Goal: Information Seeking & Learning: Learn about a topic

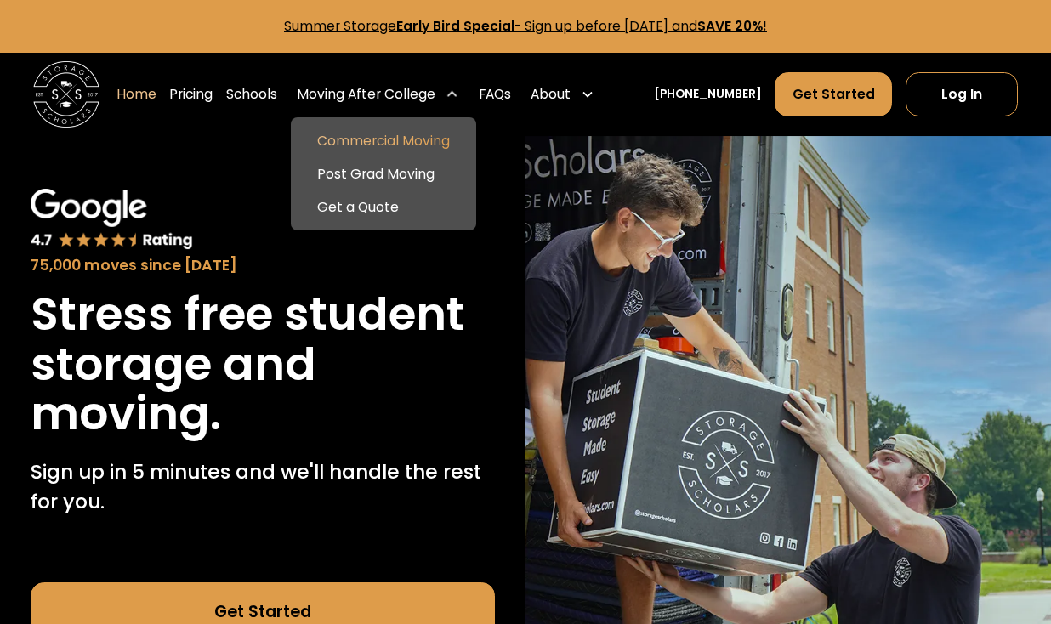
click at [464, 148] on link "Commercial Moving" at bounding box center [383, 140] width 173 height 33
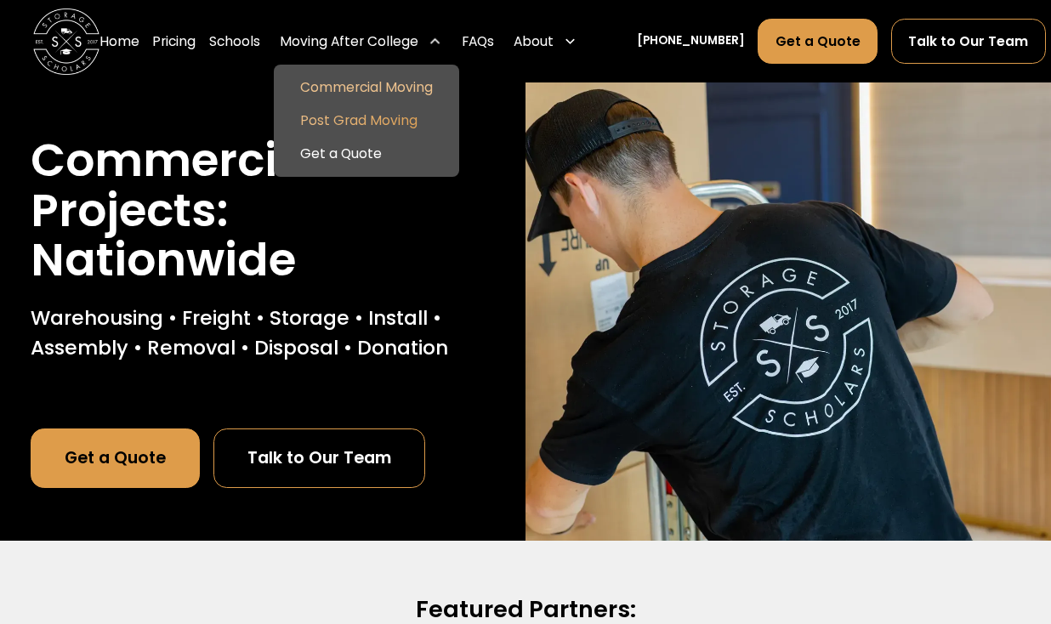
click at [400, 124] on link "Post Grad Moving" at bounding box center [366, 121] width 173 height 33
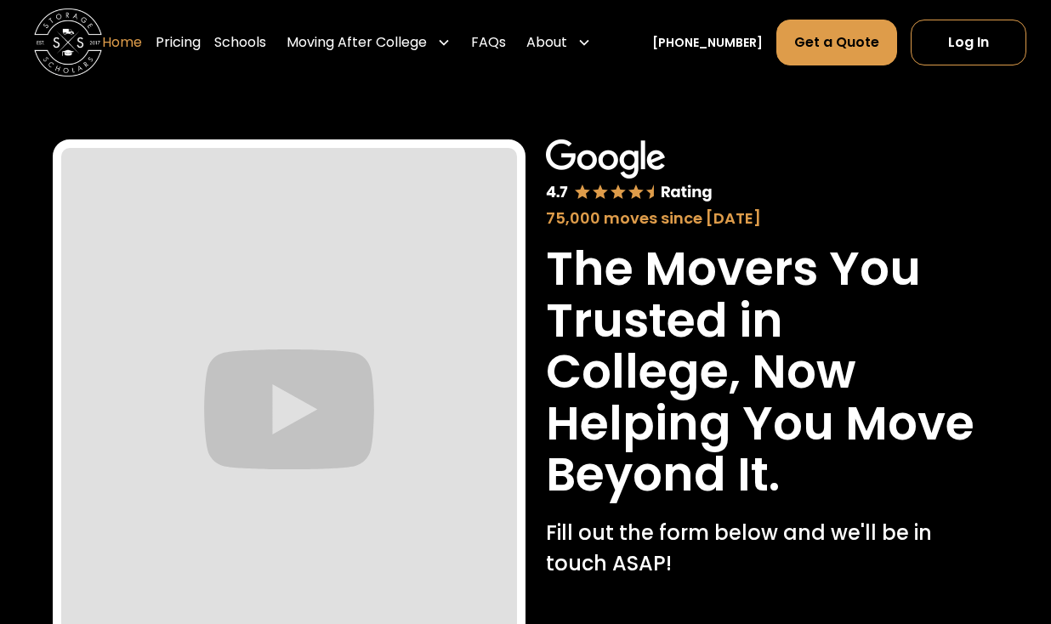
click at [142, 37] on link "Home" at bounding box center [122, 43] width 40 height 48
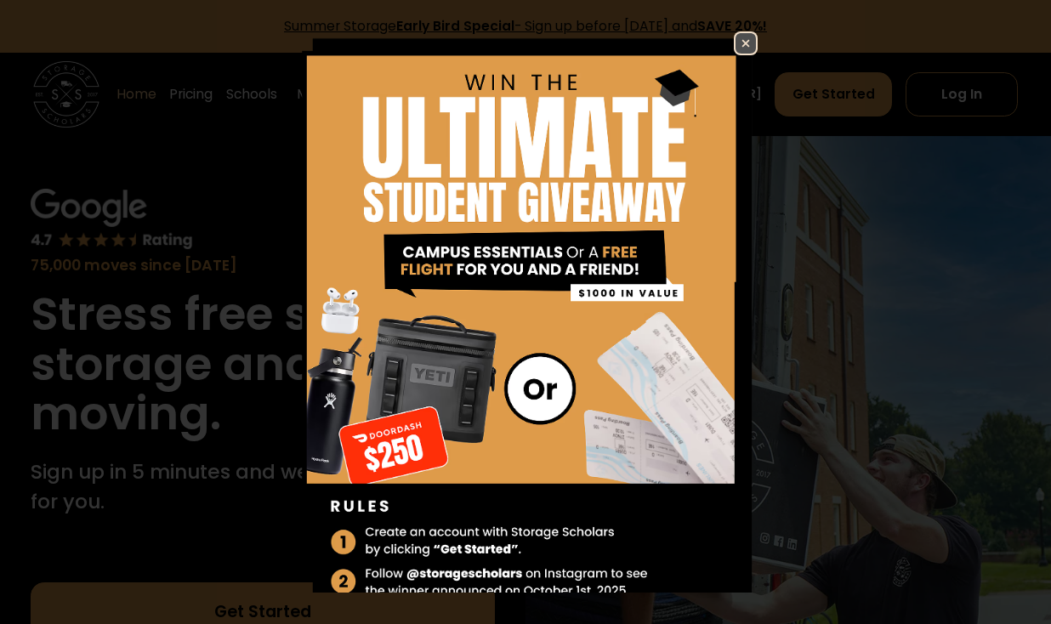
click at [744, 43] on img at bounding box center [745, 43] width 20 height 20
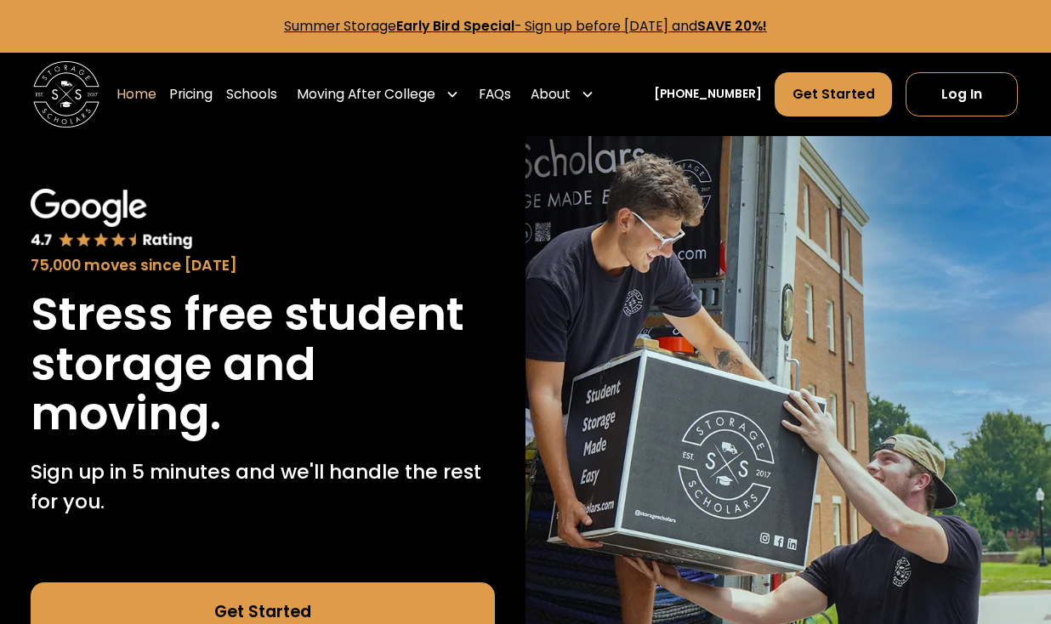
click at [598, 17] on link "Summer Storage Early Bird Special - Sign up before November 15th, 2025 and SAVE…" at bounding box center [525, 26] width 483 height 18
click at [212, 90] on link "Pricing" at bounding box center [190, 94] width 43 height 46
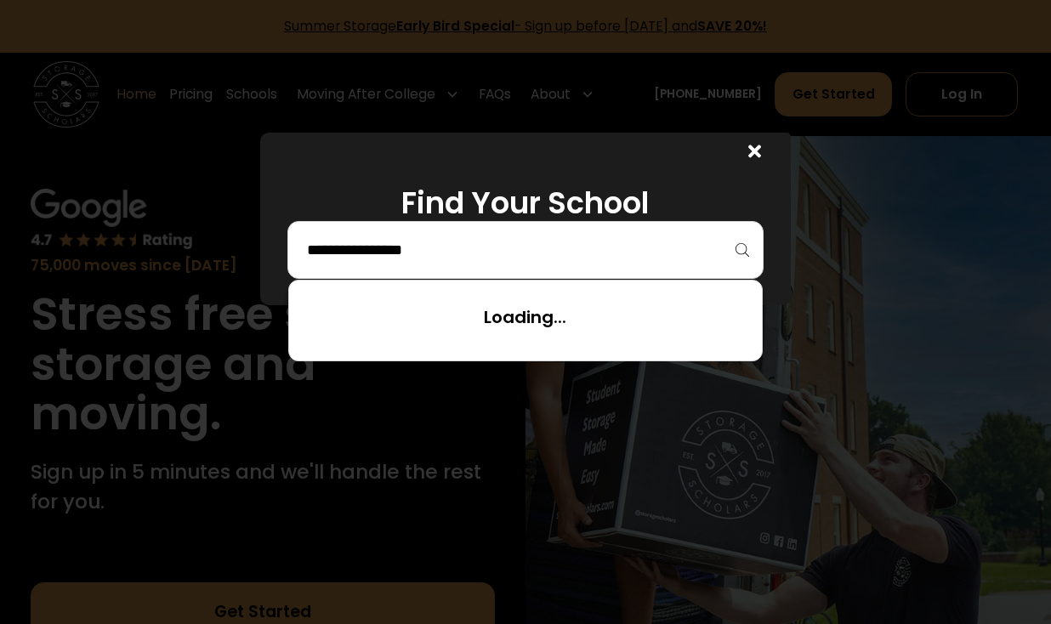
click at [631, 239] on input "search" at bounding box center [525, 249] width 441 height 29
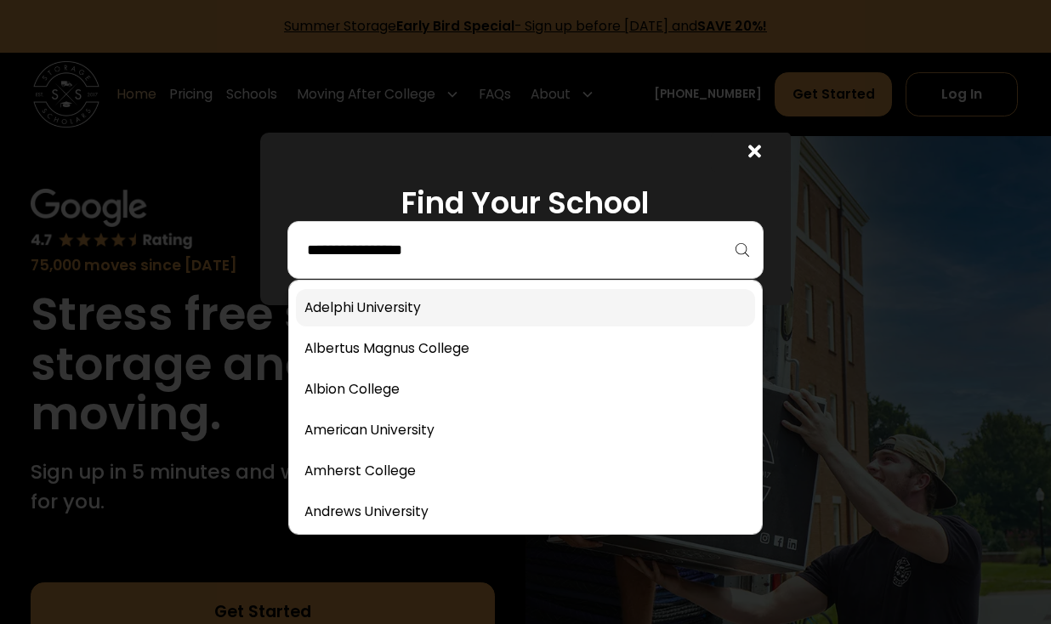
click at [558, 302] on link at bounding box center [526, 307] width 460 height 37
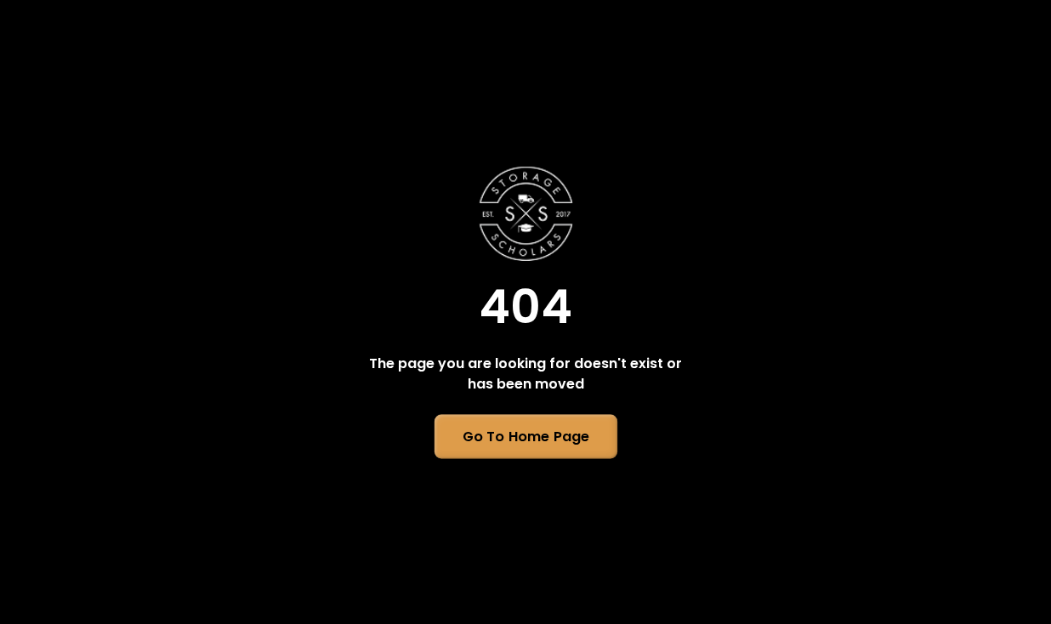
click at [580, 444] on link "Go To Home Page" at bounding box center [524, 436] width 183 height 44
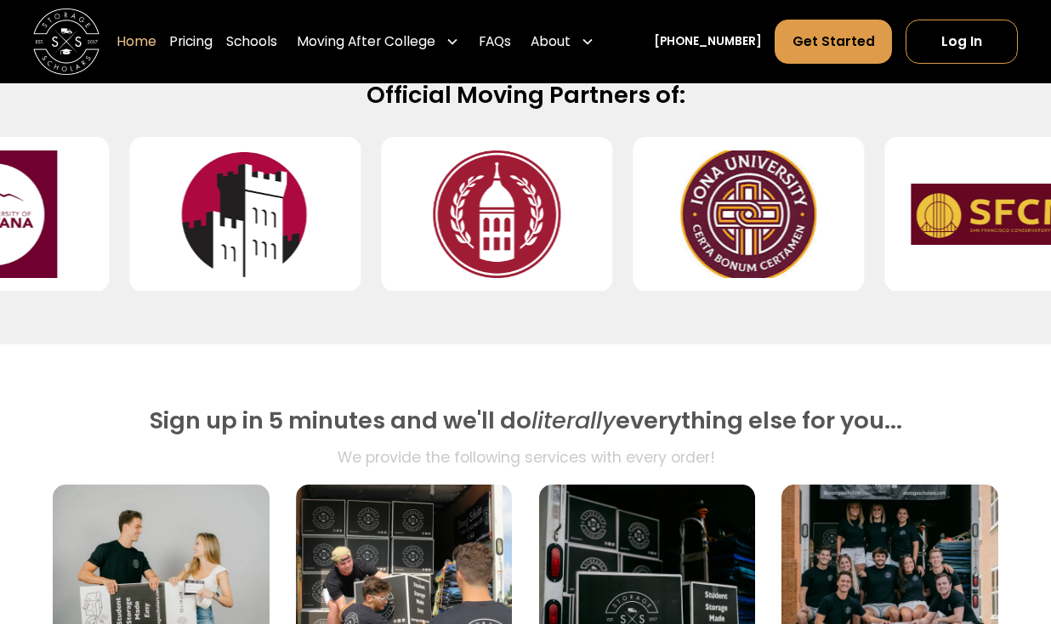
scroll to position [746, 0]
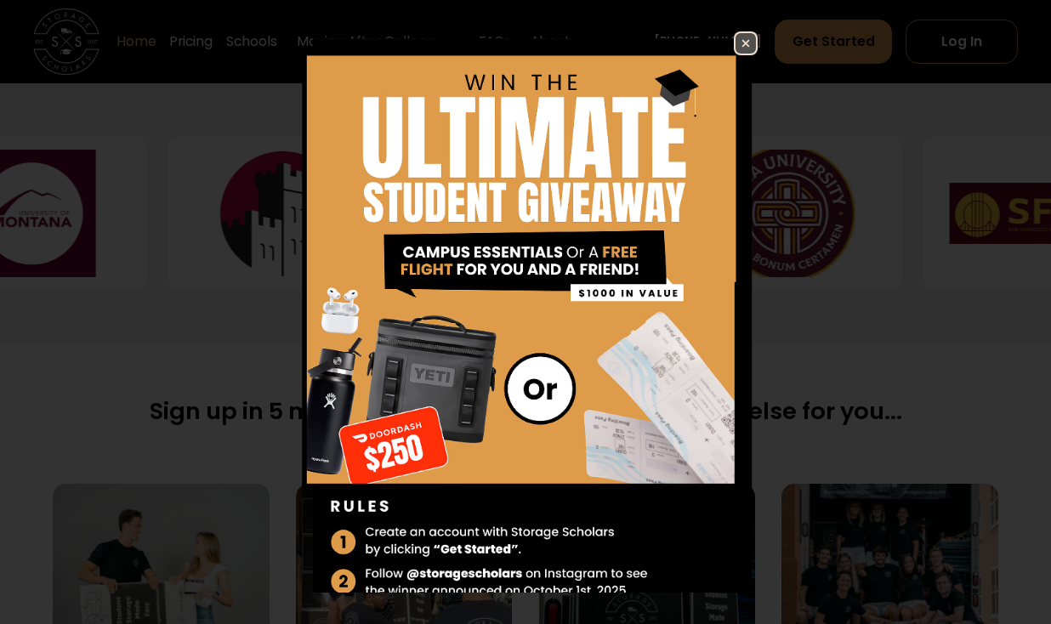
click at [756, 37] on link at bounding box center [745, 43] width 24 height 24
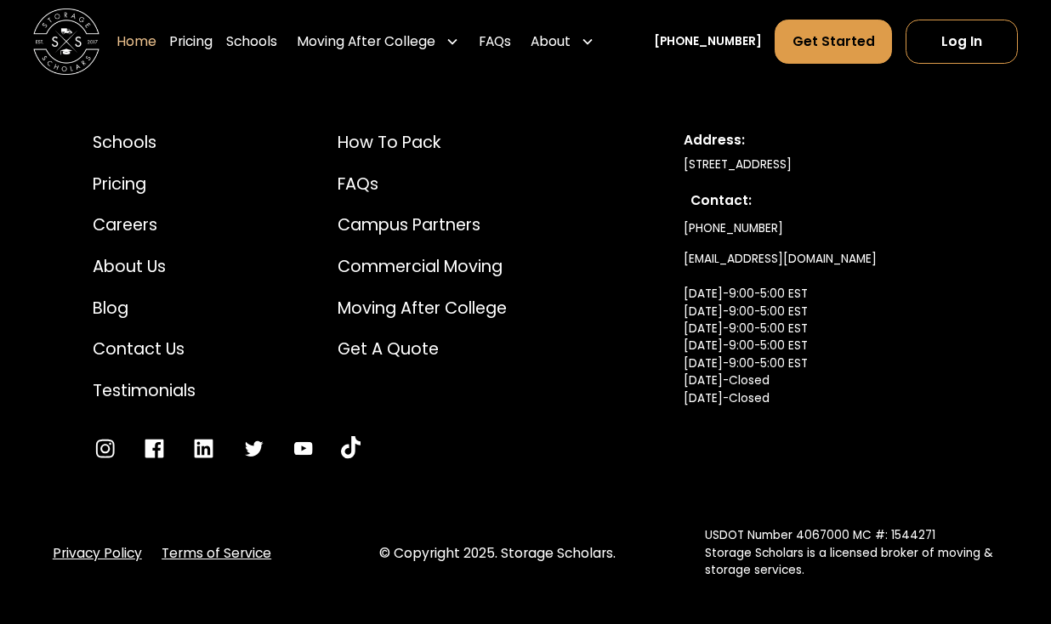
scroll to position [5596, 0]
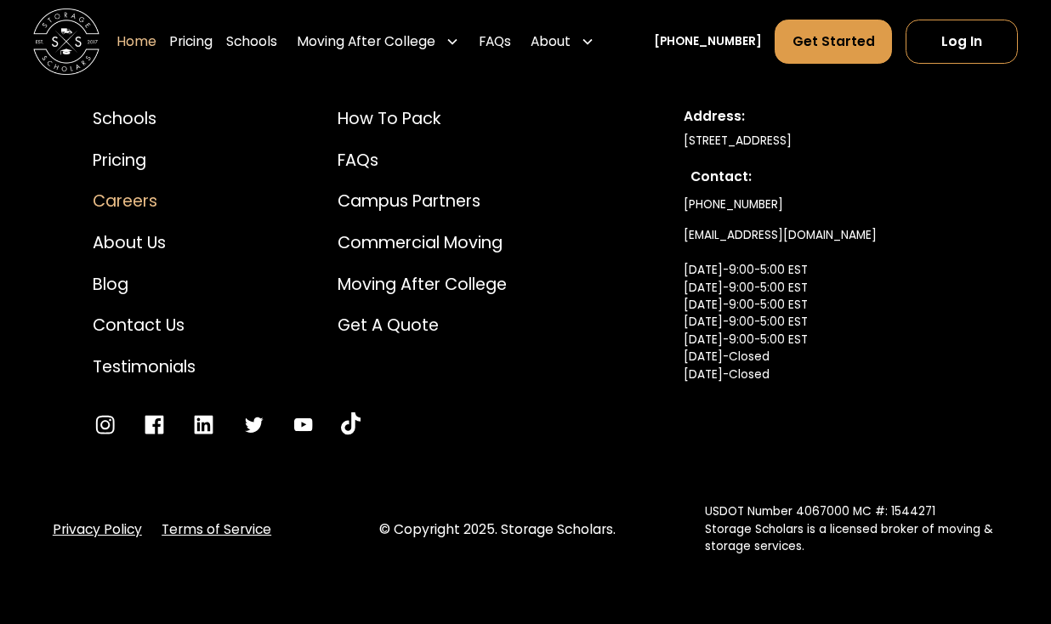
click at [100, 189] on div "Careers" at bounding box center [144, 201] width 103 height 25
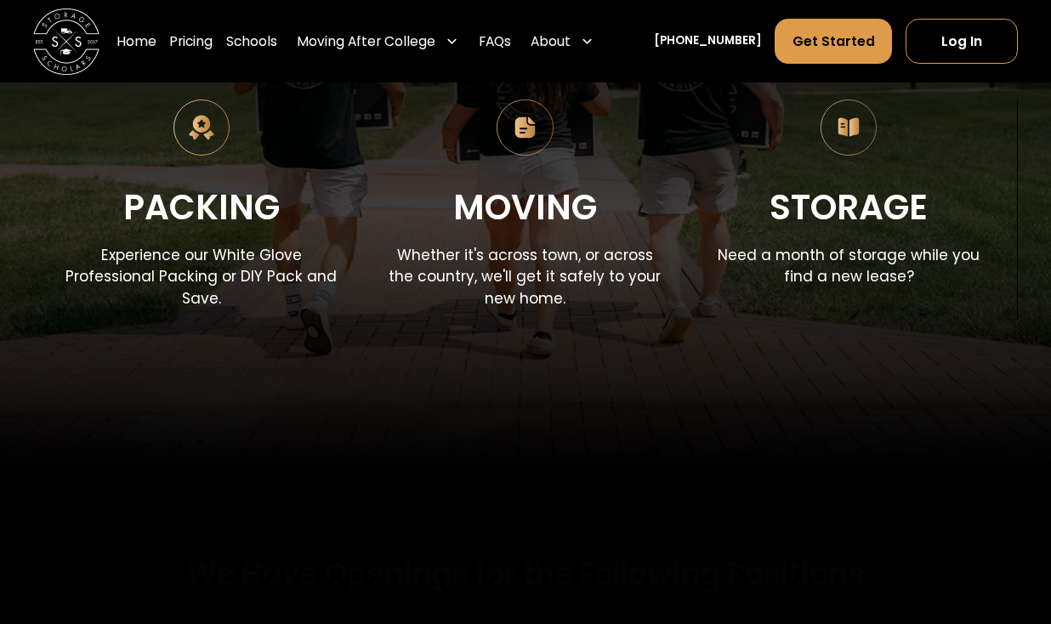
scroll to position [300, 0]
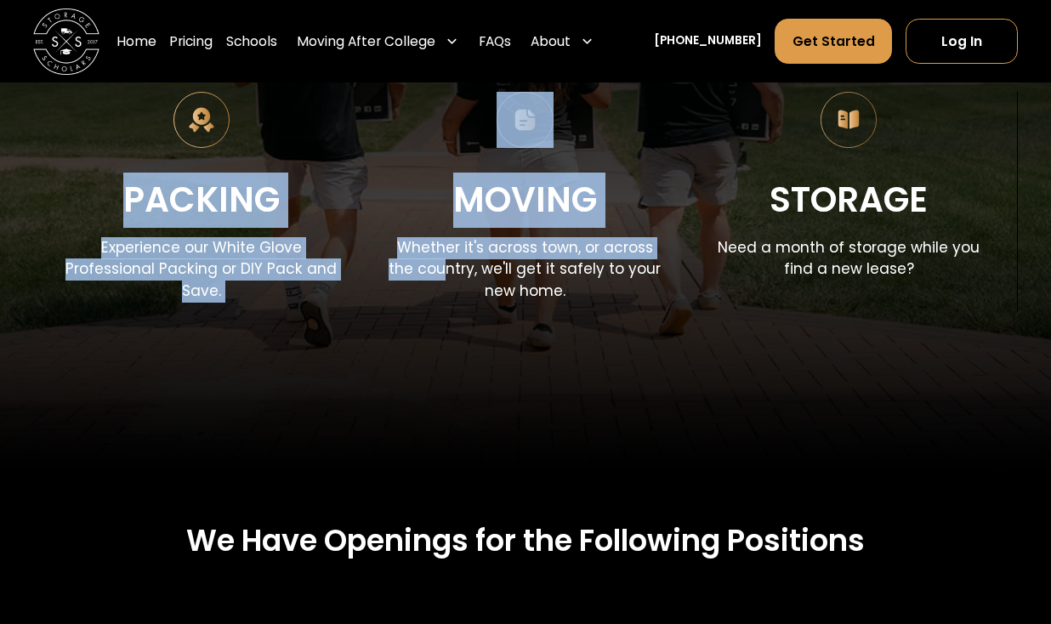
drag, startPoint x: 132, startPoint y: 193, endPoint x: 456, endPoint y: 270, distance: 333.8
click at [456, 270] on div "Packing Experience our White Glove Professional Packing or DIY Pack and Save. M…" at bounding box center [525, 201] width 984 height 219
click at [456, 270] on p "Whether it's across town, or across the country, we'll get it safely to your ne…" at bounding box center [525, 269] width 284 height 65
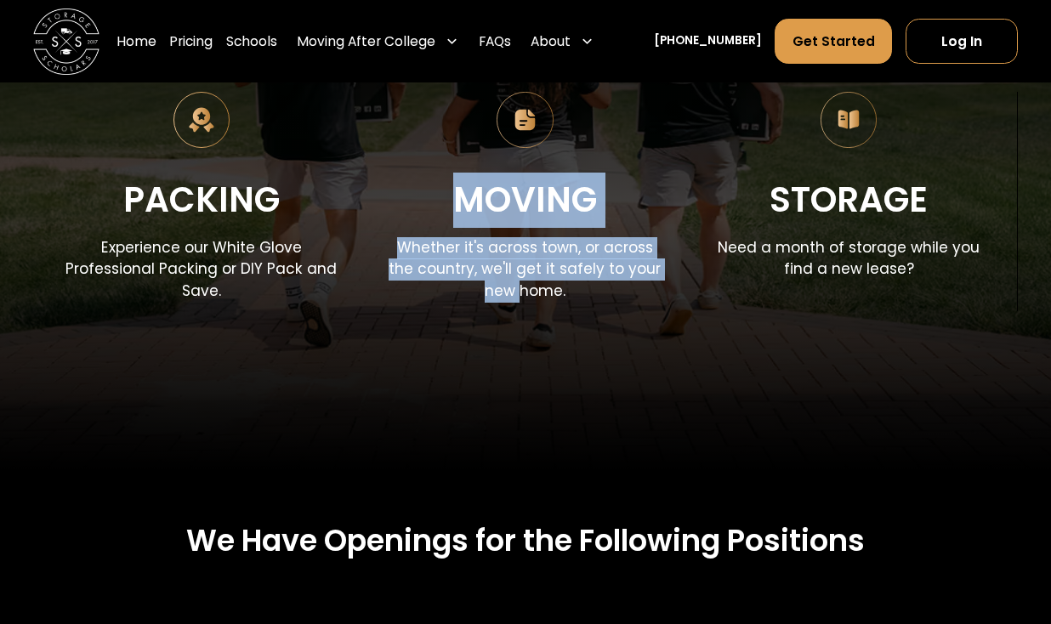
drag, startPoint x: 442, startPoint y: 201, endPoint x: 505, endPoint y: 294, distance: 112.7
click at [506, 294] on div "Moving Whether it's across town, or across the country, we'll get it safely to …" at bounding box center [525, 201] width 284 height 219
click at [505, 294] on p "Whether it's across town, or across the country, we'll get it safely to your ne…" at bounding box center [525, 269] width 284 height 65
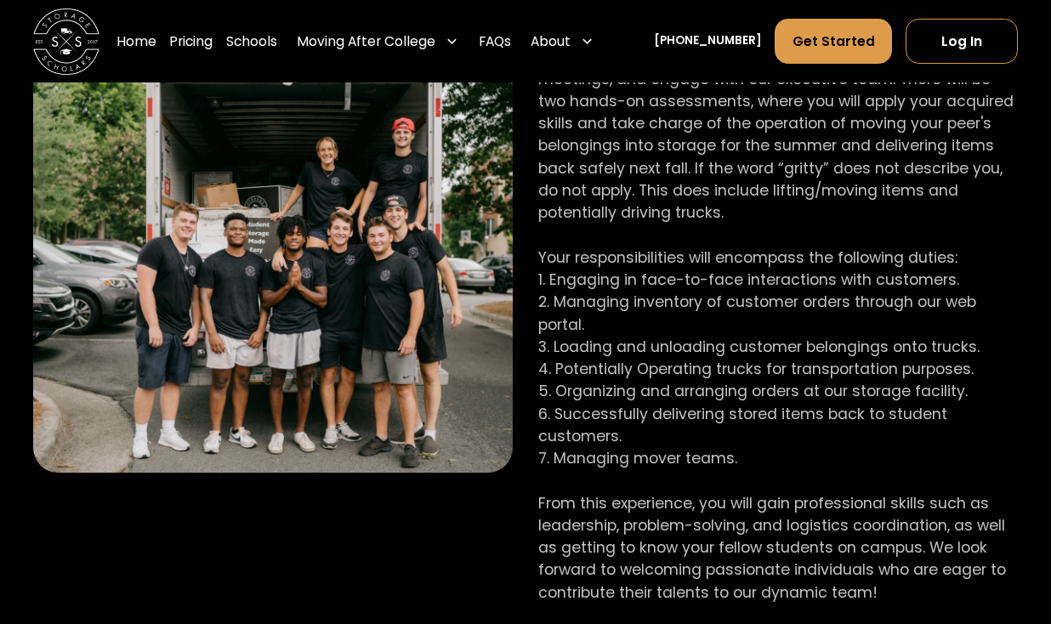
scroll to position [1022, 0]
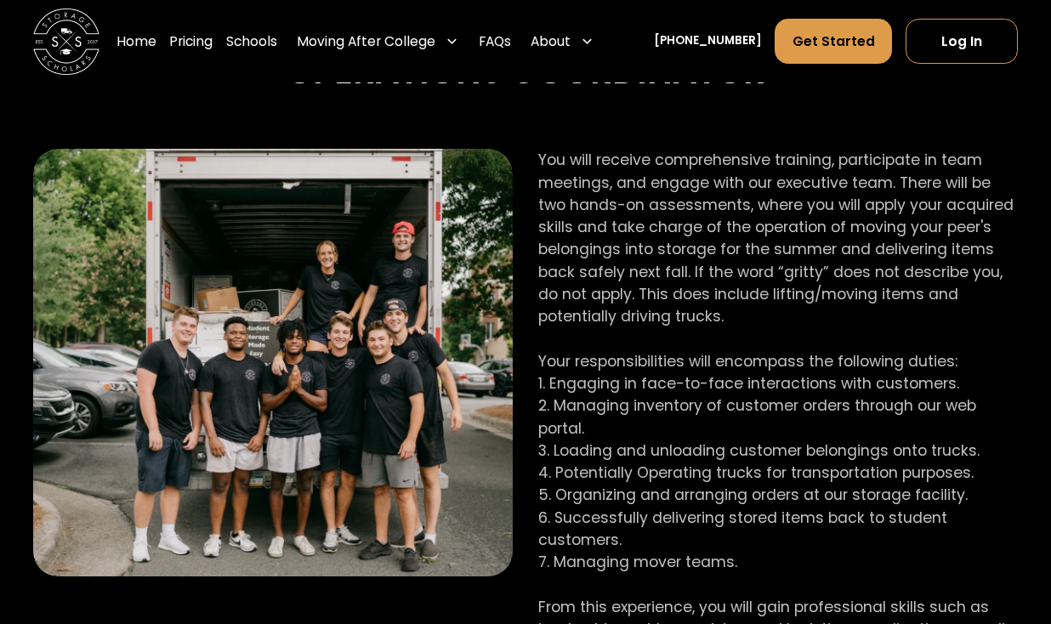
click at [538, 149] on p "You will receive comprehensive training, participate in team meetings, and enga…" at bounding box center [777, 428] width 479 height 558
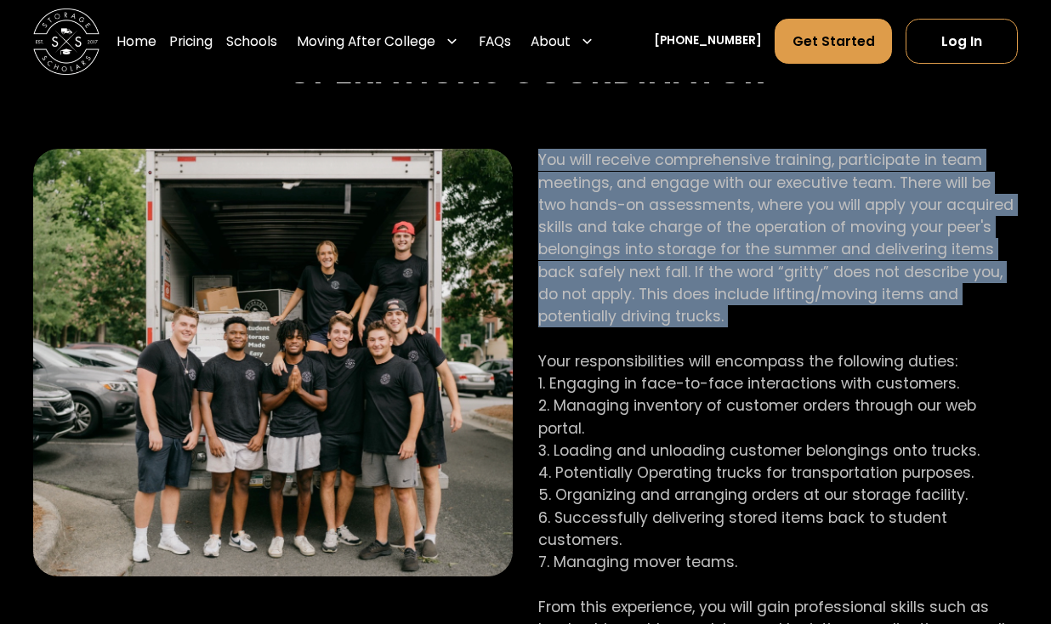
drag, startPoint x: 538, startPoint y: 152, endPoint x: 687, endPoint y: 343, distance: 242.3
click at [687, 343] on p "You will receive comprehensive training, participate in team meetings, and enga…" at bounding box center [777, 428] width 479 height 558
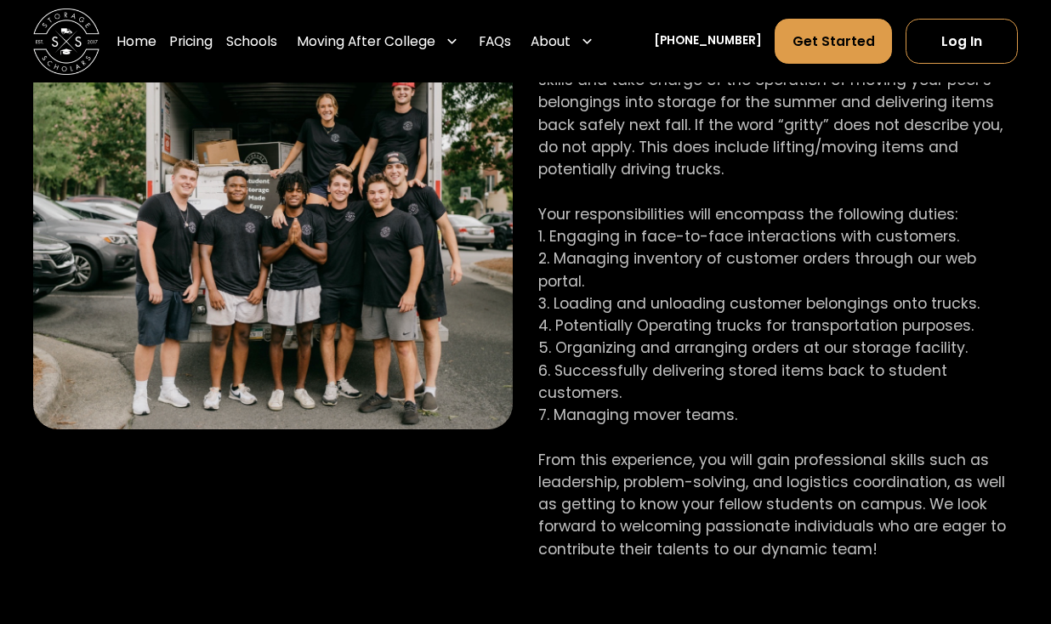
scroll to position [1175, 0]
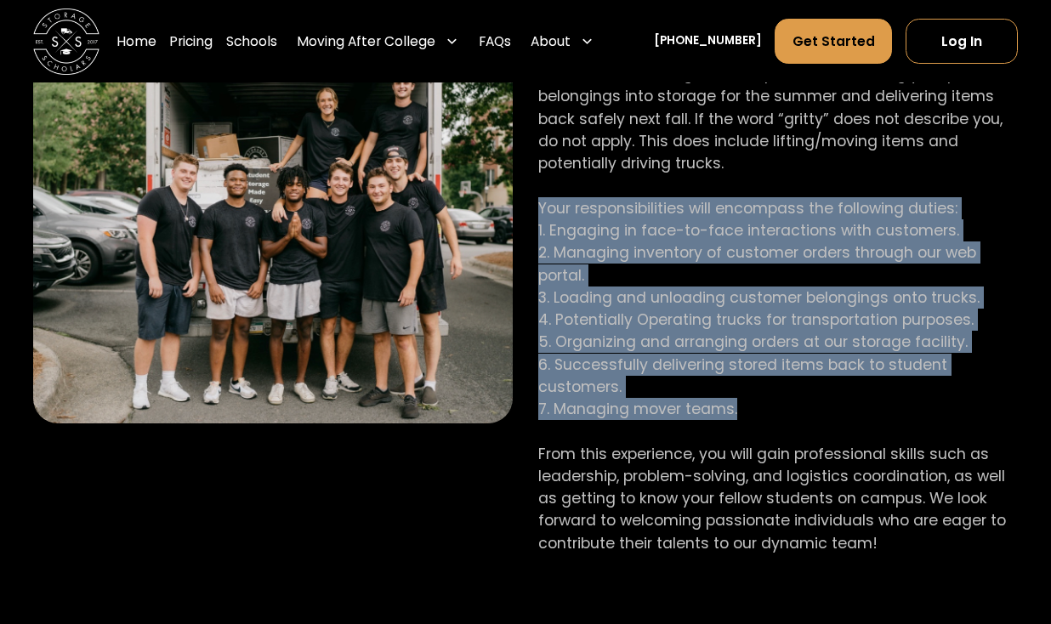
drag, startPoint x: 528, startPoint y: 204, endPoint x: 738, endPoint y: 413, distance: 296.3
click at [738, 413] on div "You will receive comprehensive training, participate in team meetings, and enga…" at bounding box center [525, 308] width 984 height 624
click at [738, 413] on p "You will receive comprehensive training, participate in team meetings, and enga…" at bounding box center [777, 275] width 479 height 558
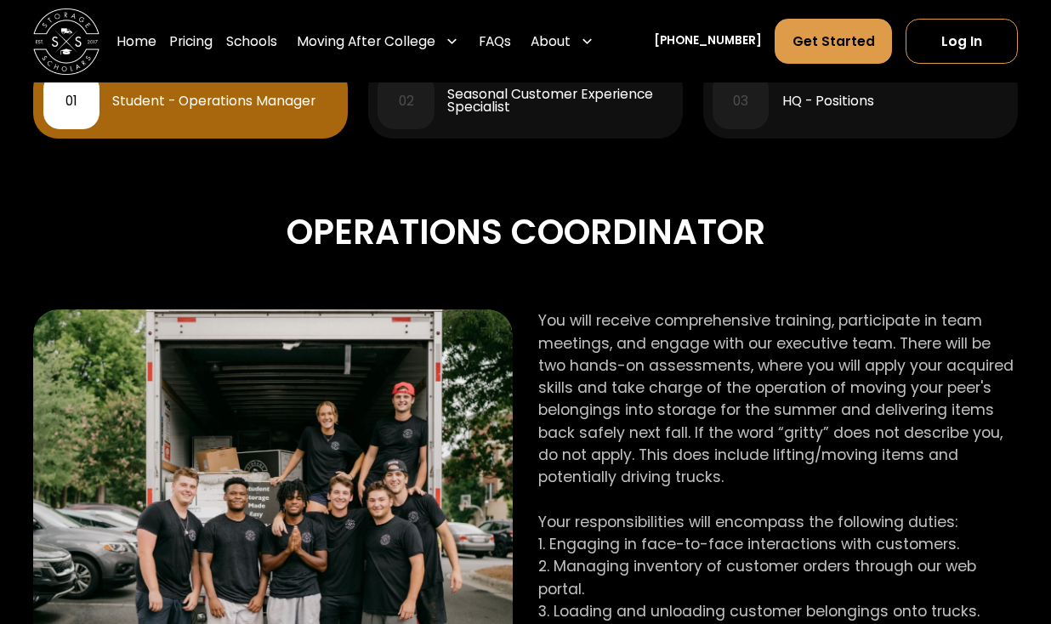
scroll to position [842, 0]
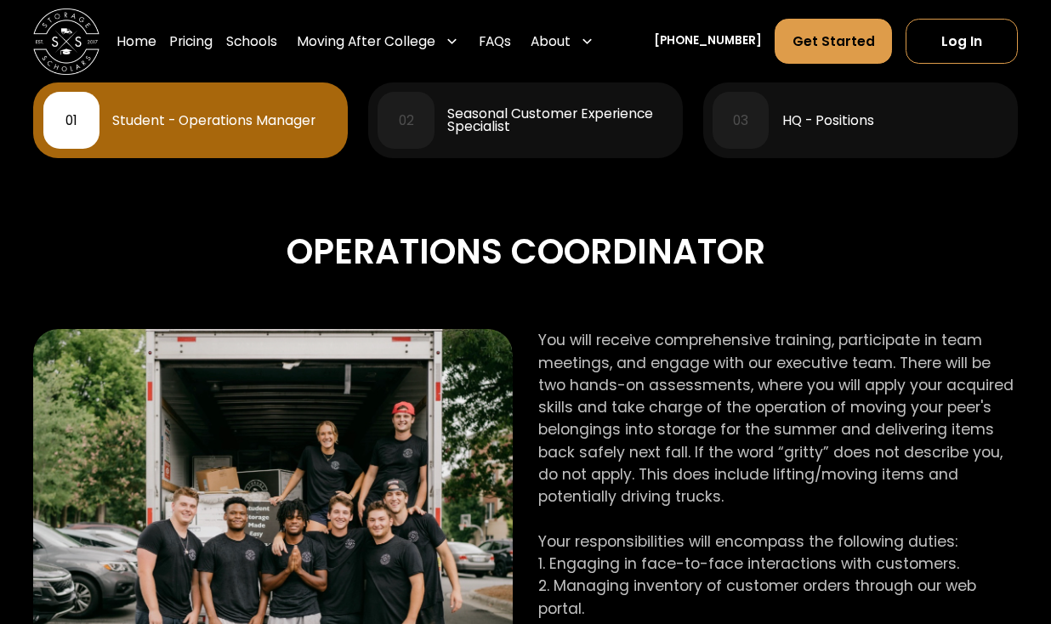
click at [551, 141] on div "02 Seasonal Customer Experience Specialist" at bounding box center [524, 120] width 295 height 56
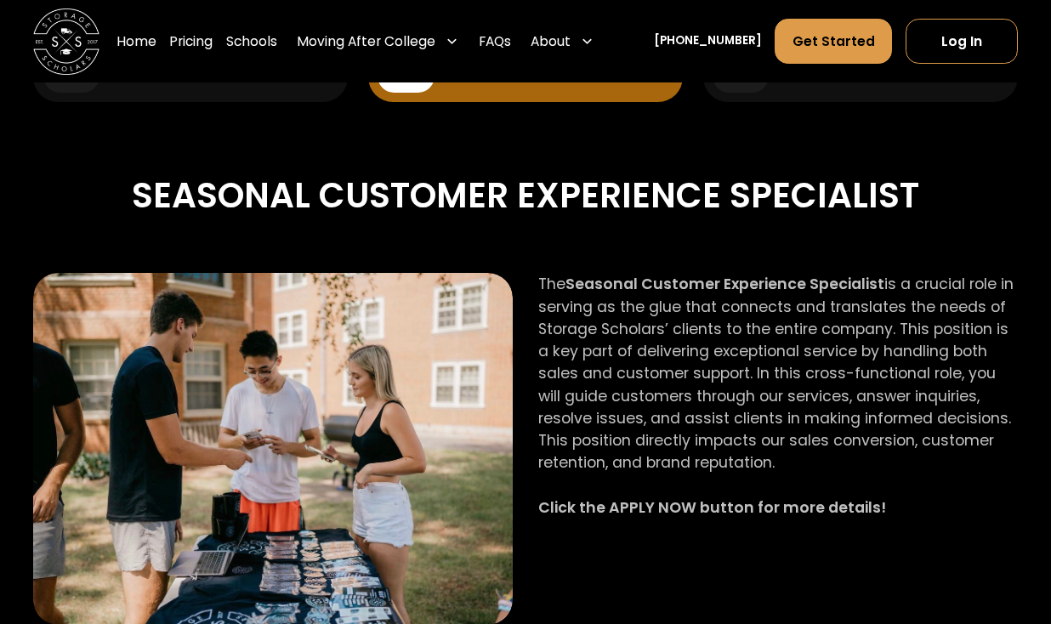
scroll to position [901, 0]
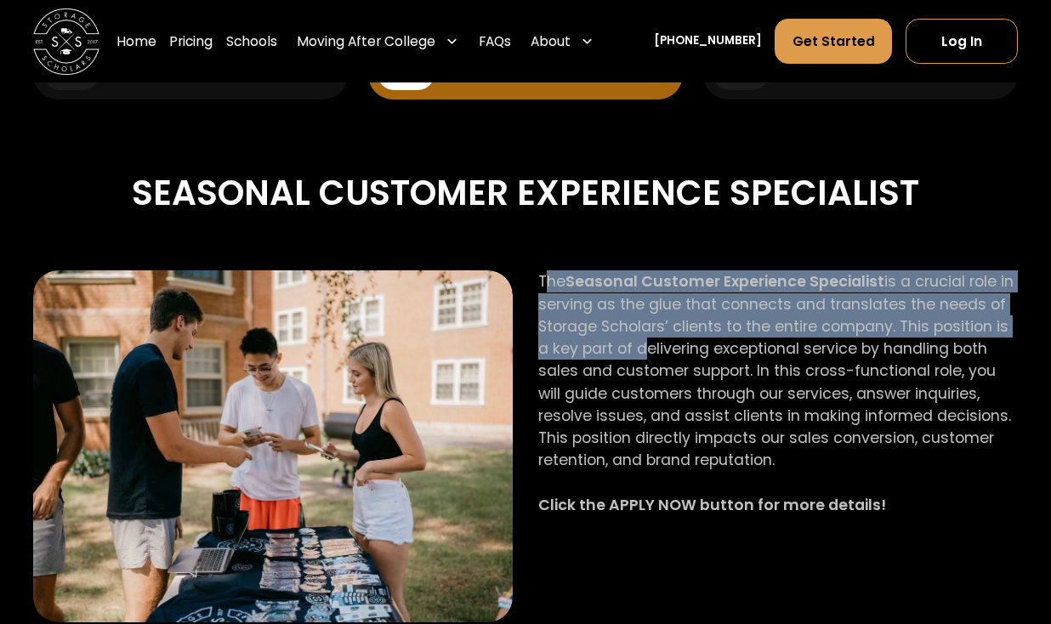
drag, startPoint x: 541, startPoint y: 282, endPoint x: 633, endPoint y: 353, distance: 115.8
click at [633, 353] on p "The Seasonal Customer Experience Specialist is a crucial role in serving as the…" at bounding box center [777, 404] width 479 height 268
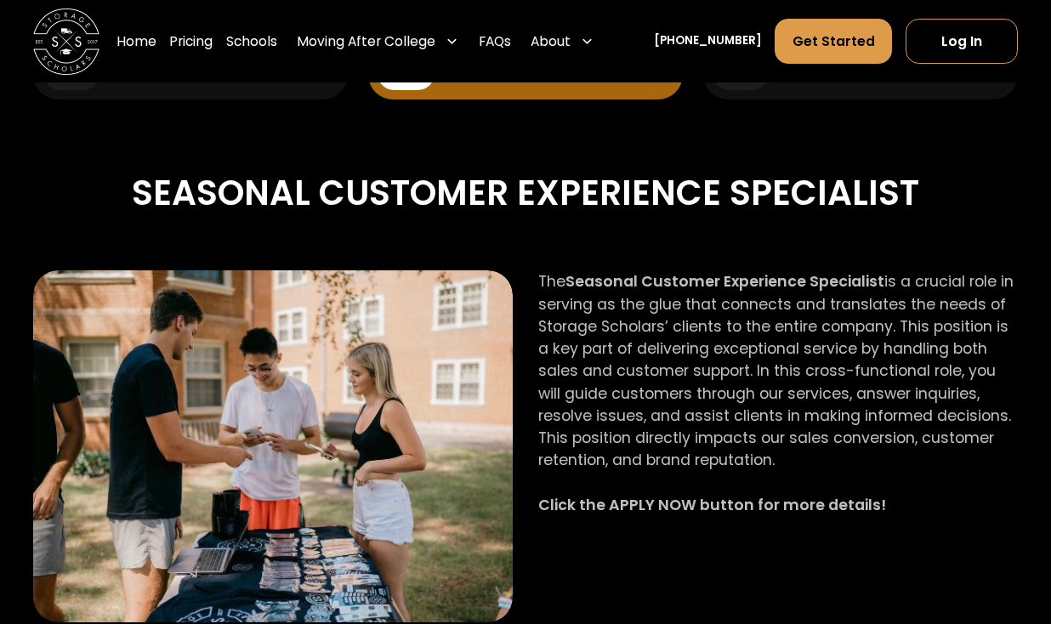
click at [542, 287] on p "The Seasonal Customer Experience Specialist is a crucial role in serving as the…" at bounding box center [777, 404] width 479 height 268
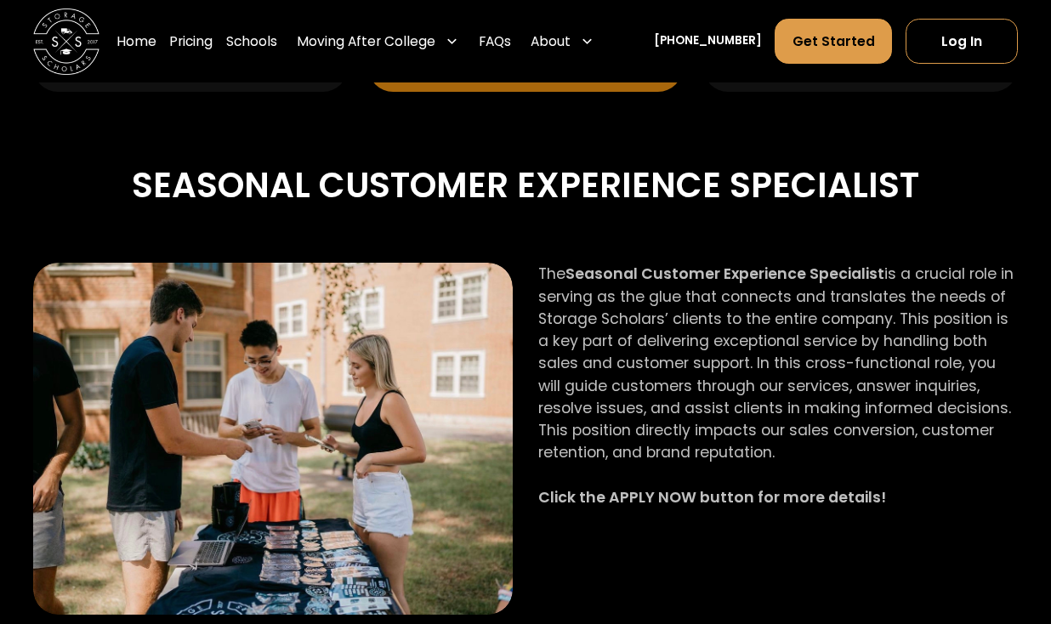
scroll to position [933, 0]
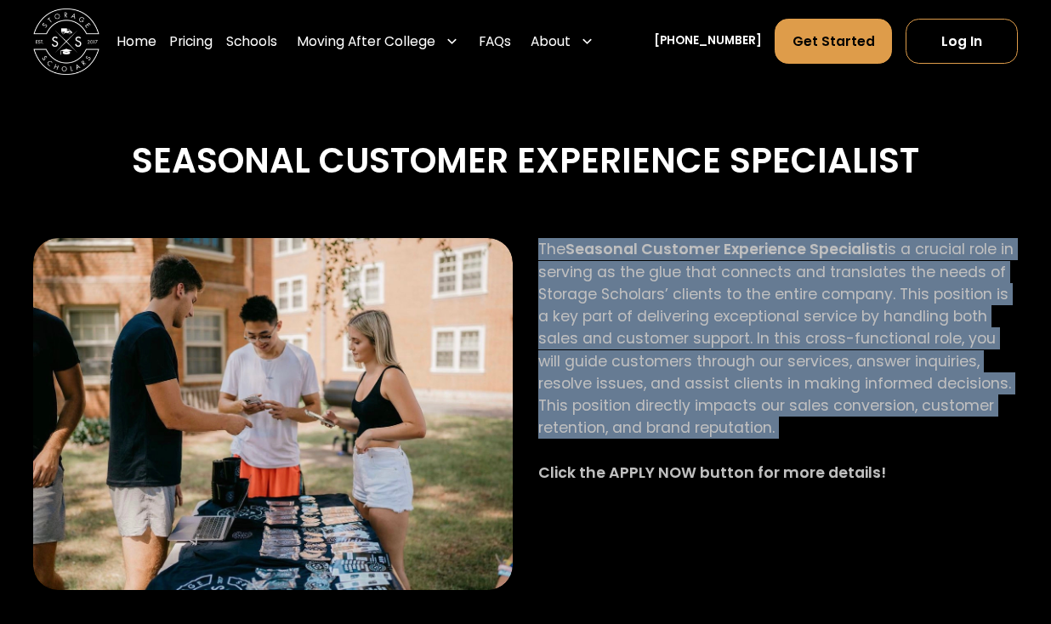
drag, startPoint x: 537, startPoint y: 247, endPoint x: 816, endPoint y: 456, distance: 348.5
click at [816, 456] on p "The Seasonal Customer Experience Specialist is a crucial role in serving as the…" at bounding box center [777, 372] width 479 height 268
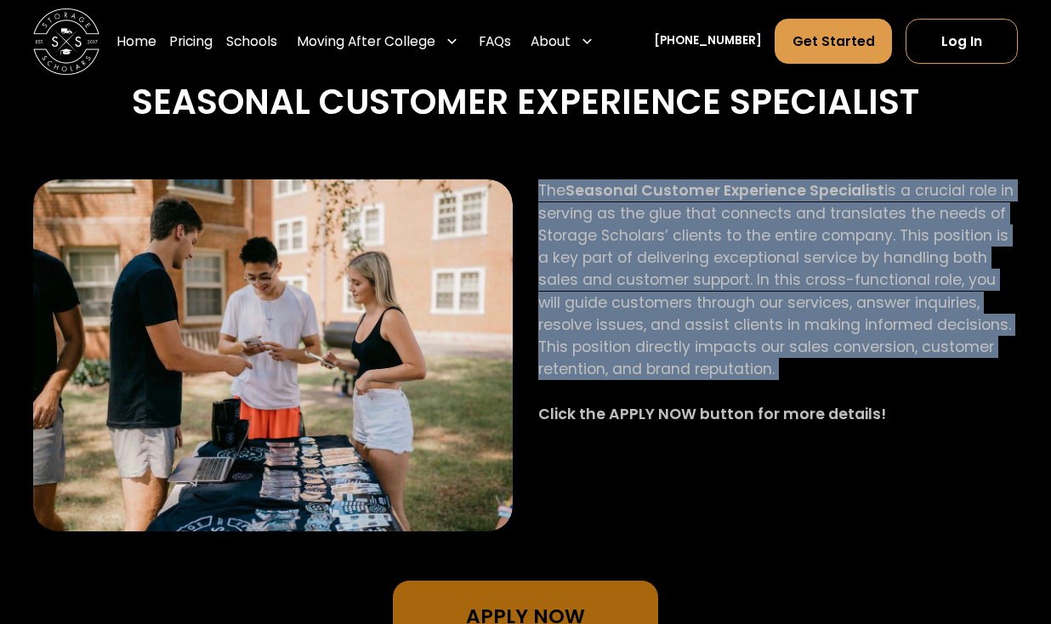
scroll to position [1037, 0]
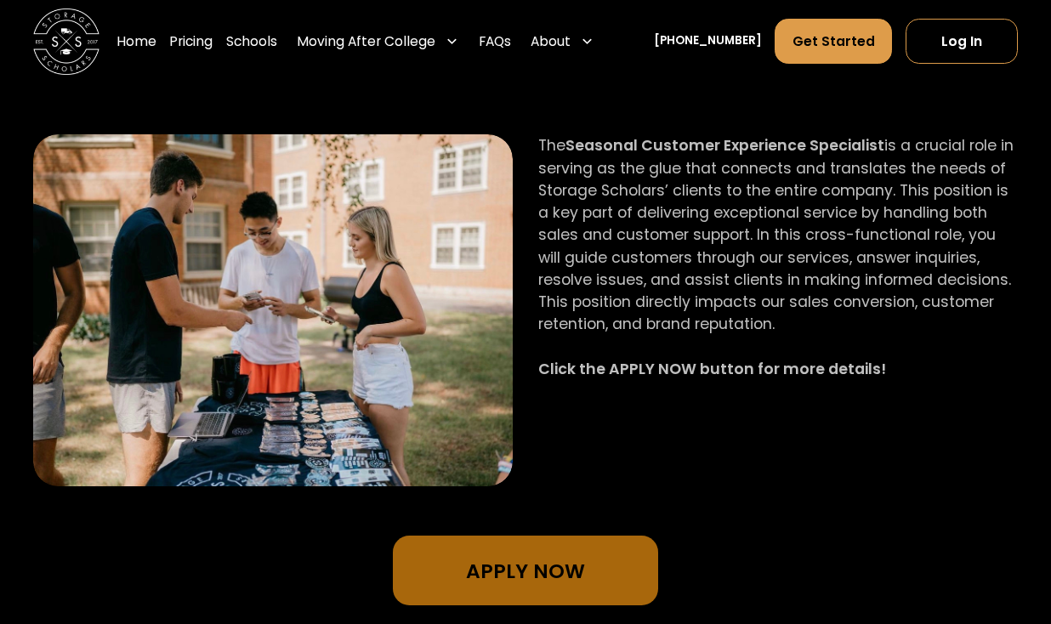
click at [808, 371] on strong "Click the APPLY NOW button for more details!" at bounding box center [712, 369] width 348 height 20
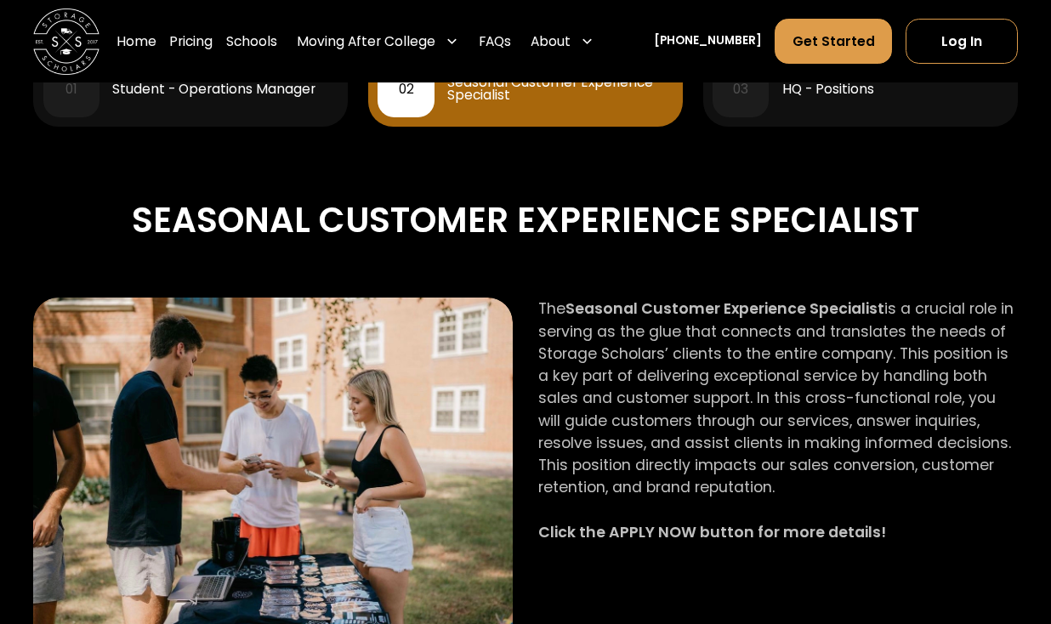
scroll to position [864, 0]
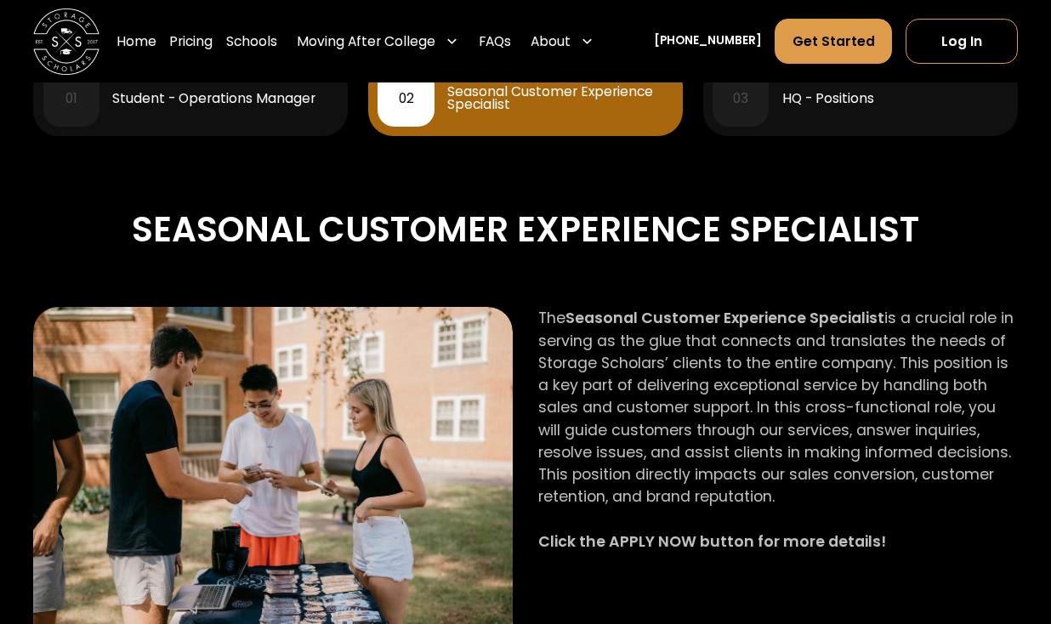
click at [762, 130] on link "03 HQ - Positions" at bounding box center [860, 98] width 314 height 76
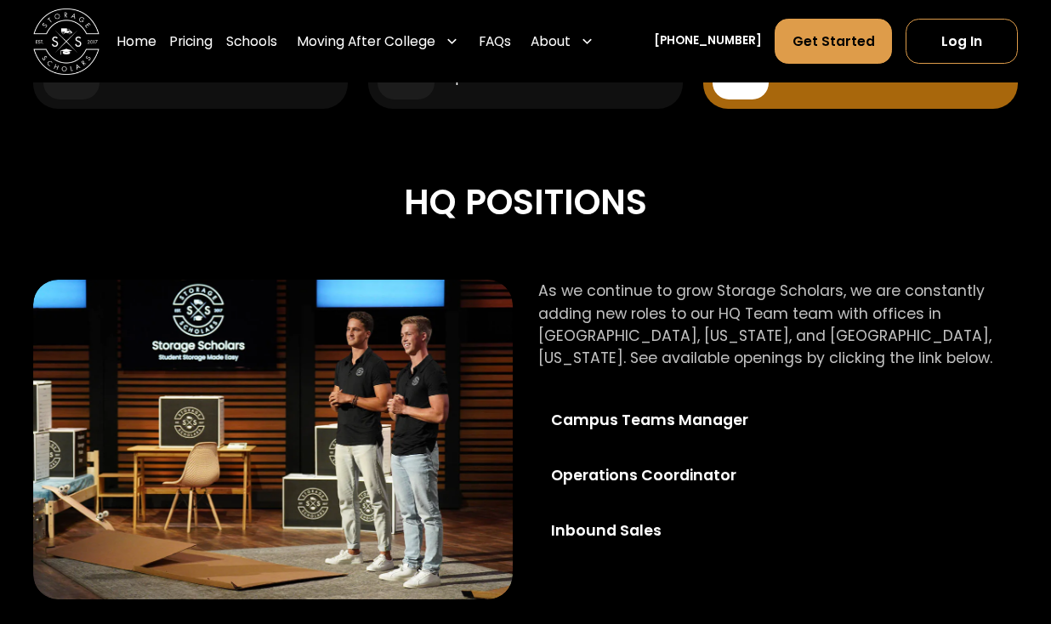
scroll to position [917, 0]
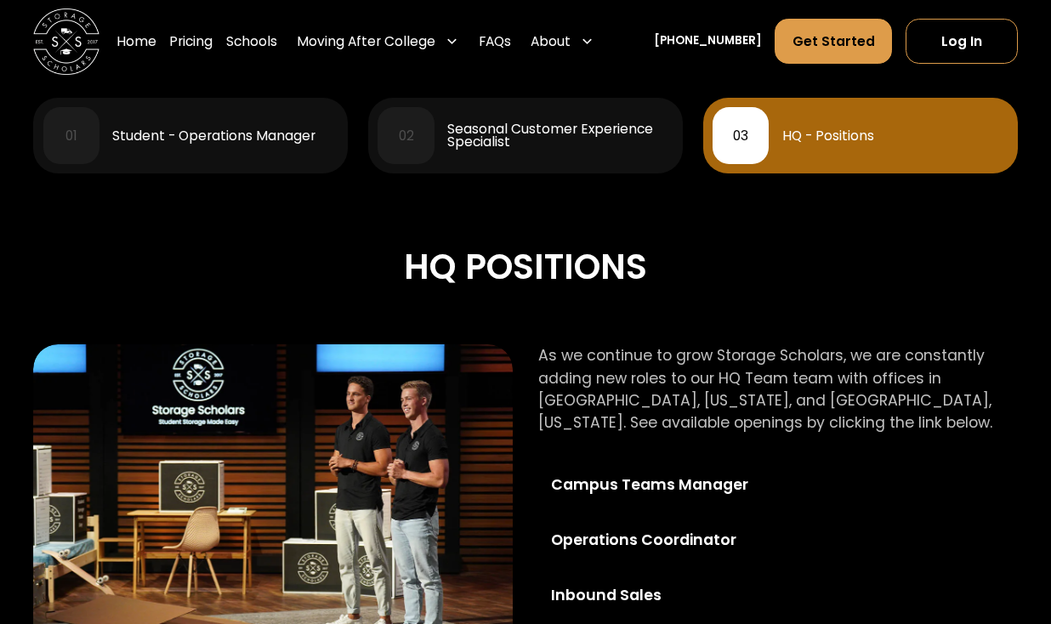
click at [635, 148] on div "Seasonal Customer Experience Specialist" at bounding box center [559, 135] width 225 height 26
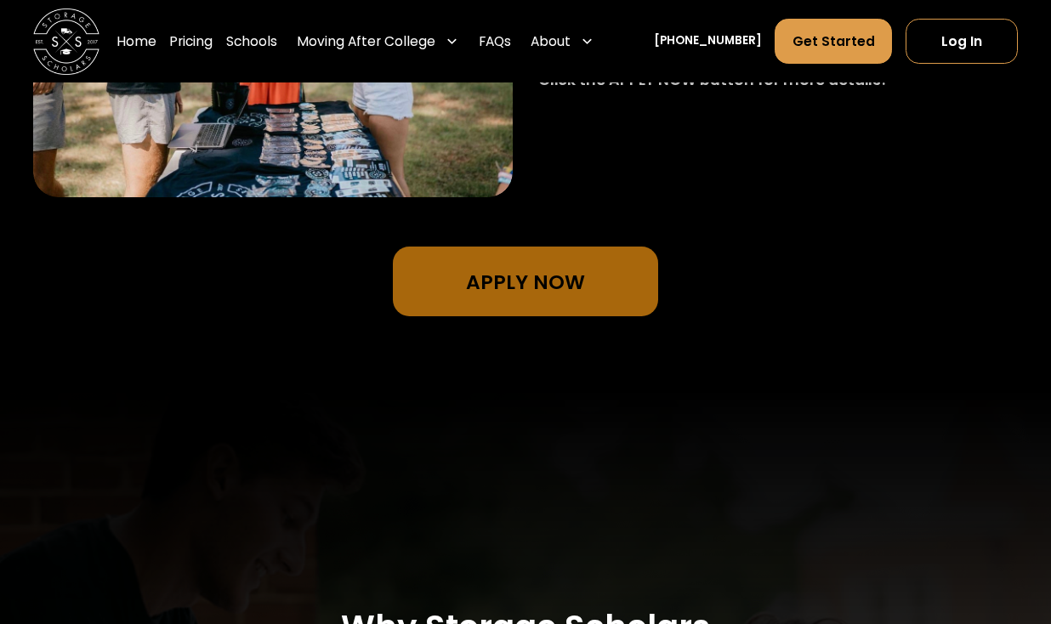
scroll to position [1342, 0]
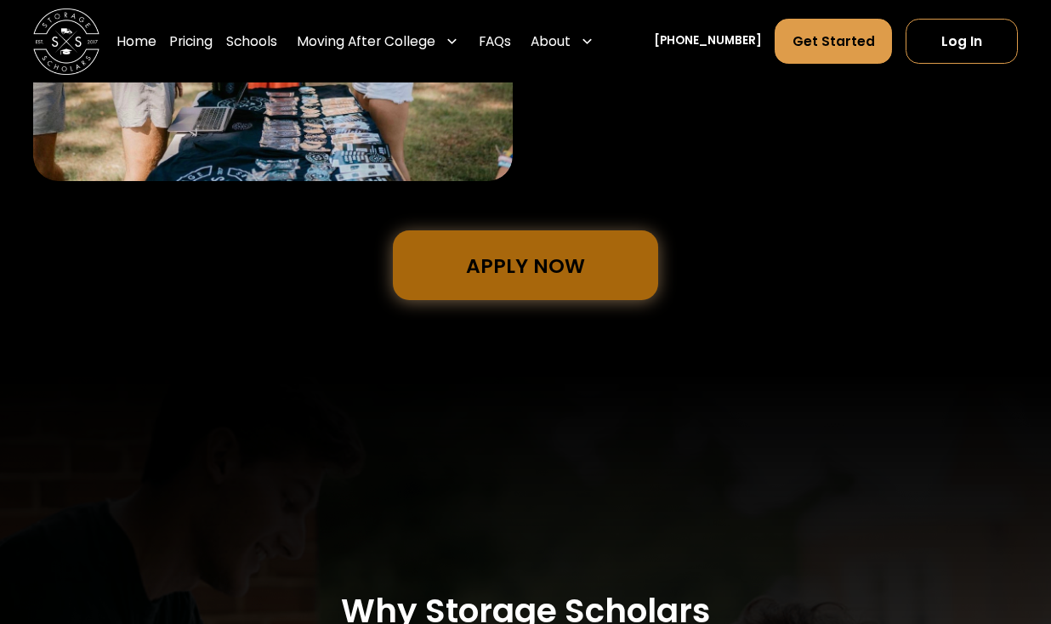
click at [499, 266] on link "Apply Now" at bounding box center [525, 265] width 265 height 70
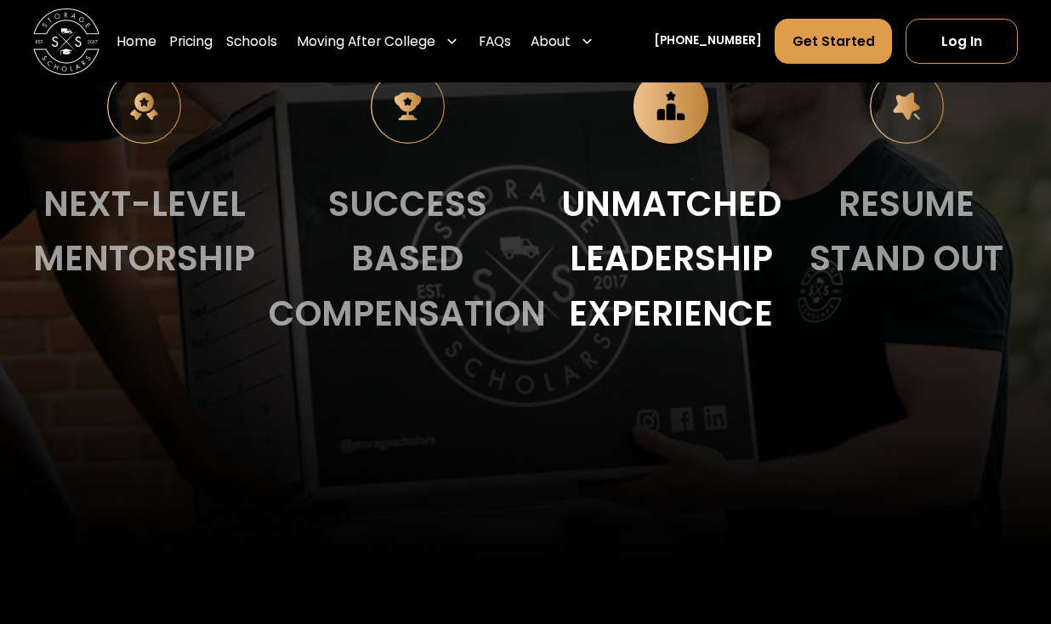
scroll to position [2009, 0]
